Goal: Task Accomplishment & Management: Use online tool/utility

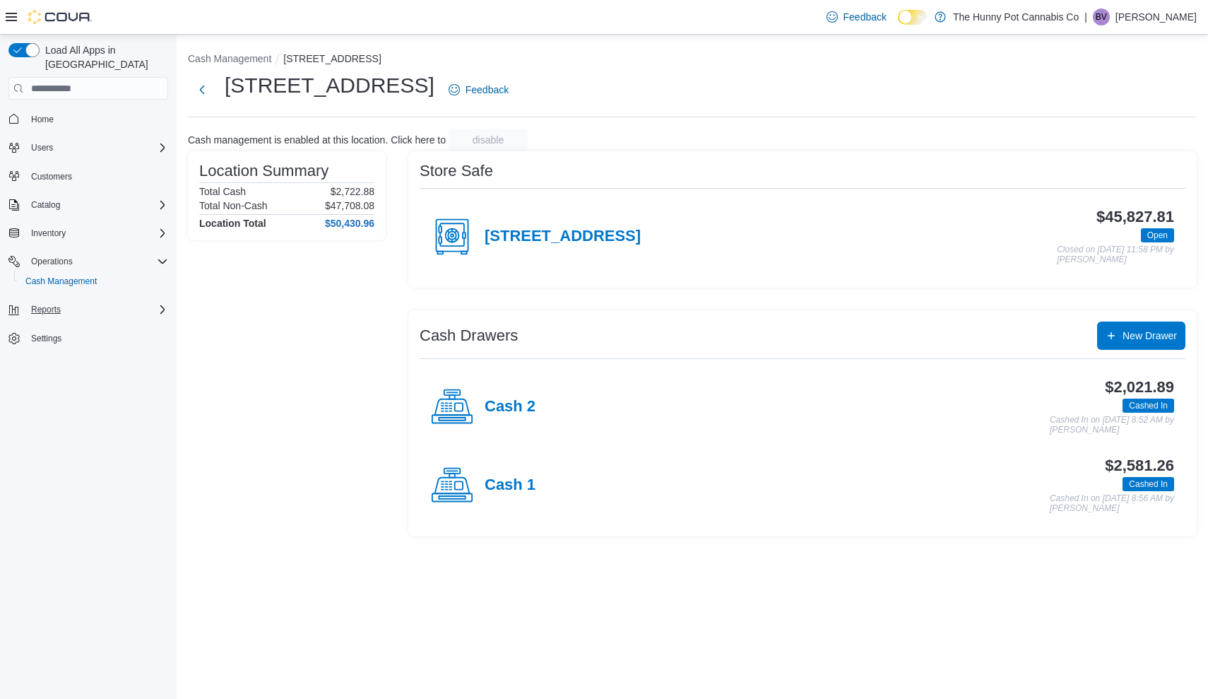
click at [48, 304] on span "Reports" at bounding box center [46, 309] width 30 height 11
click at [45, 343] on span "Reports" at bounding box center [40, 348] width 30 height 11
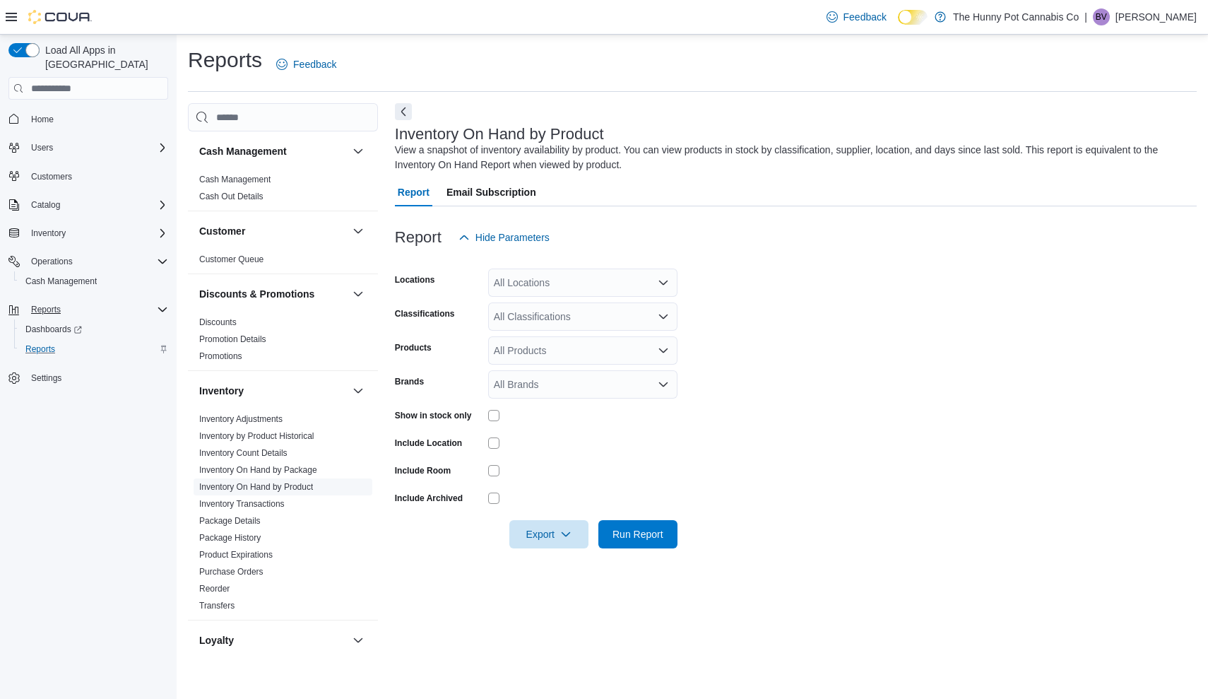
click at [265, 486] on link "Inventory On Hand by Product" at bounding box center [256, 487] width 114 height 10
click at [494, 288] on input "Locations" at bounding box center [494, 282] width 1 height 17
type input "****"
click at [519, 308] on span "[STREET_ADDRESS]" at bounding box center [568, 306] width 98 height 14
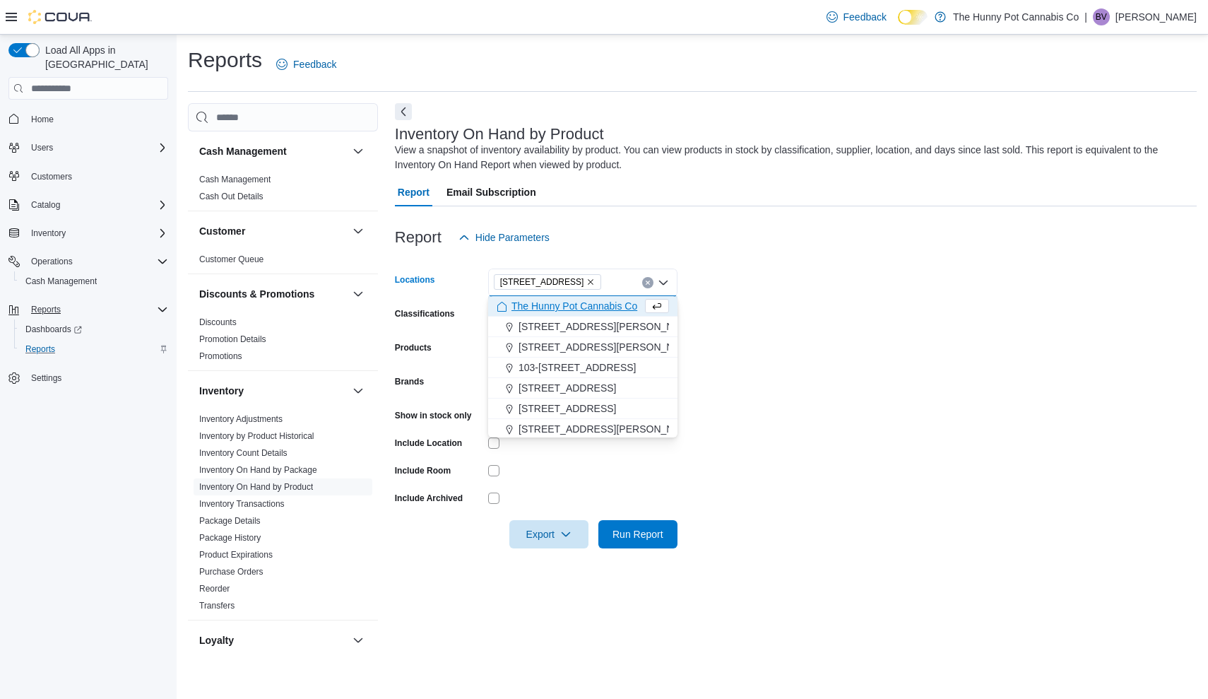
click at [876, 301] on form "Locations [STREET_ADDRESS] Selected. [STREET_ADDRESS] Press Backspace to delete…" at bounding box center [796, 400] width 802 height 297
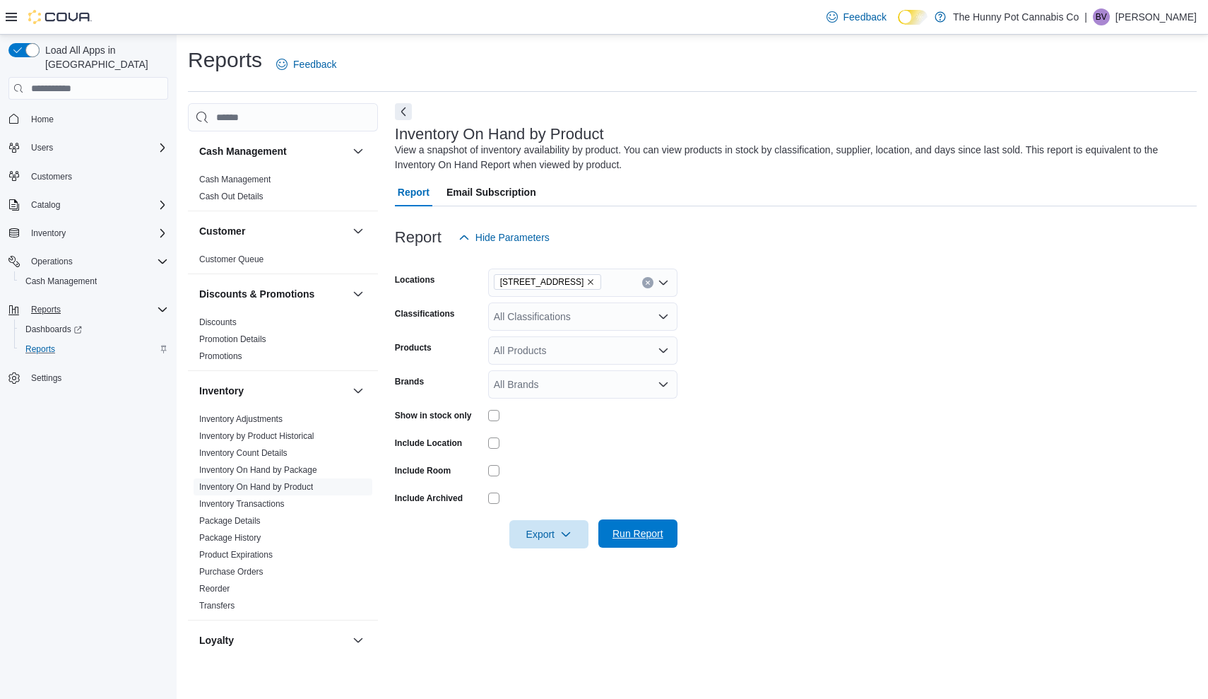
click at [649, 535] on span "Run Report" at bounding box center [638, 533] width 51 height 14
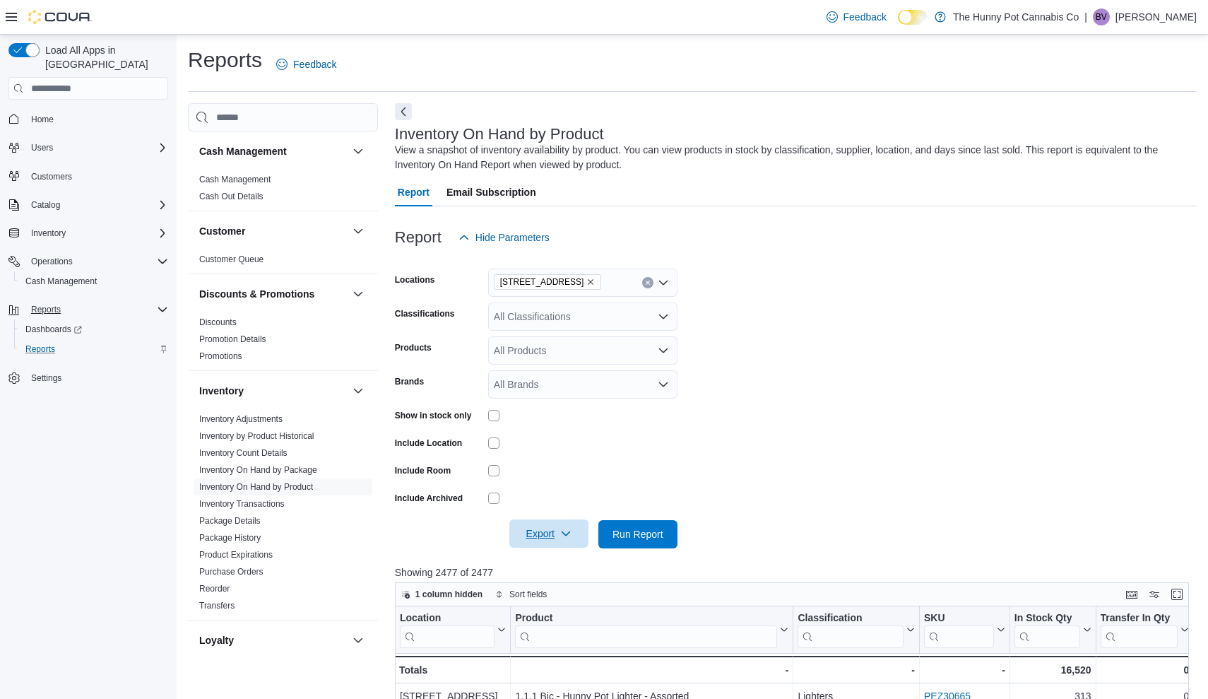
click at [564, 532] on icon "button" at bounding box center [565, 533] width 11 height 11
click at [541, 564] on span "Export to Excel" at bounding box center [551, 561] width 64 height 11
